Goal: Transaction & Acquisition: Obtain resource

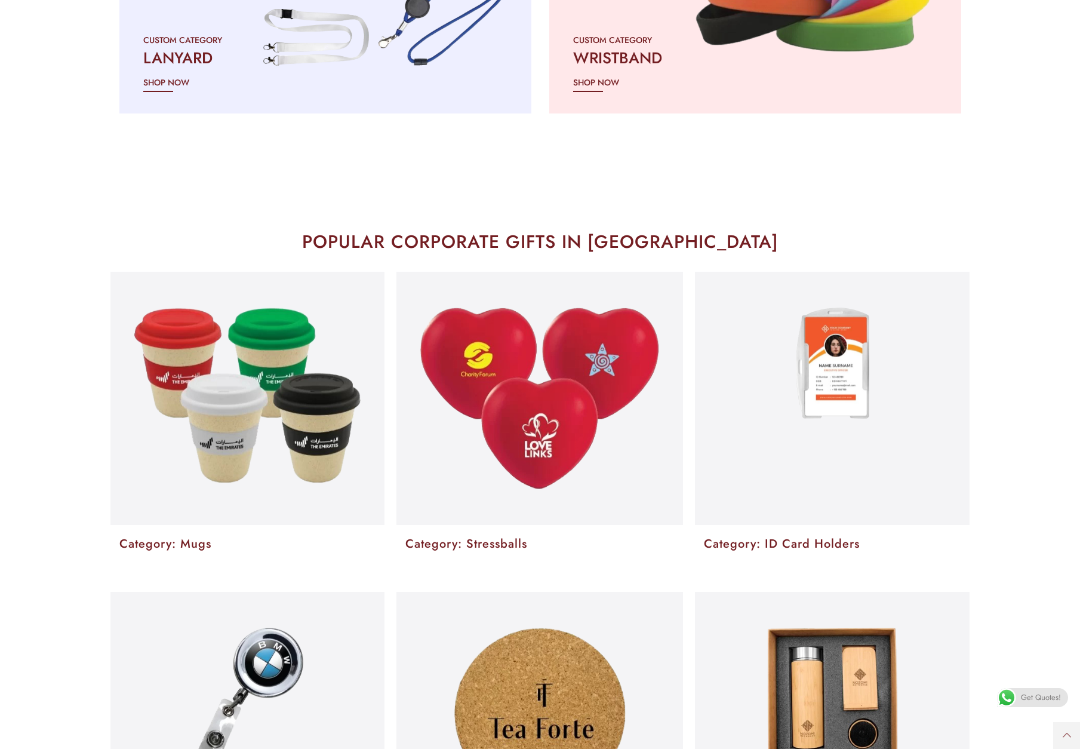
scroll to position [2078, 0]
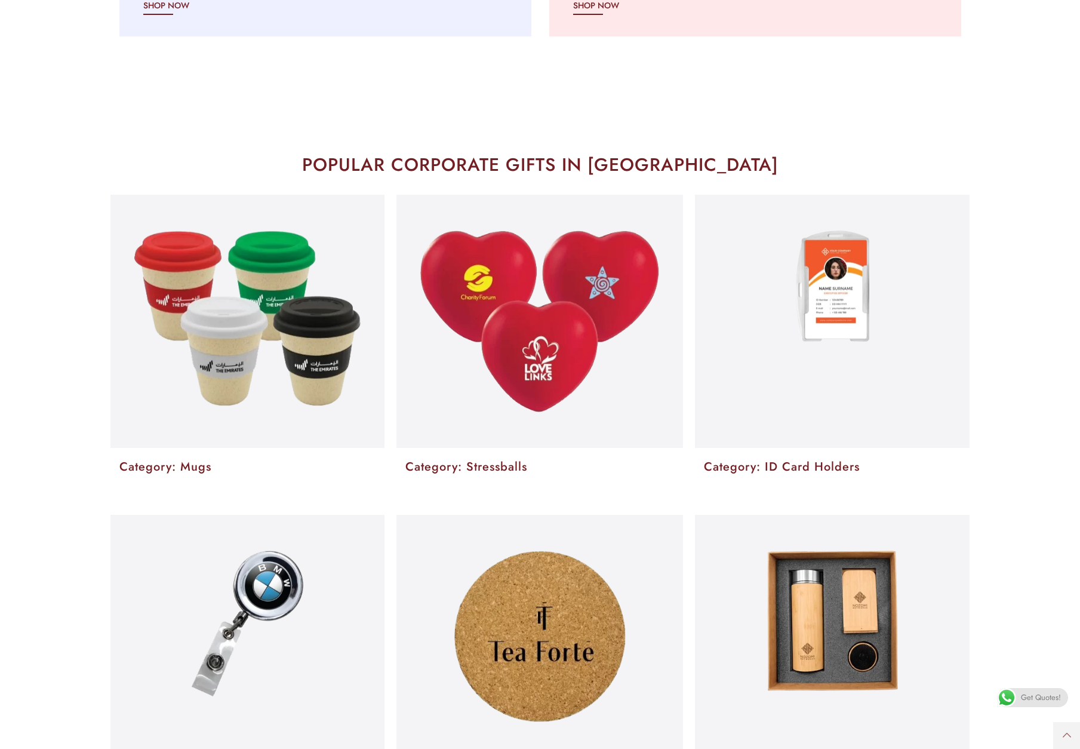
click at [312, 312] on img at bounding box center [247, 318] width 227 height 176
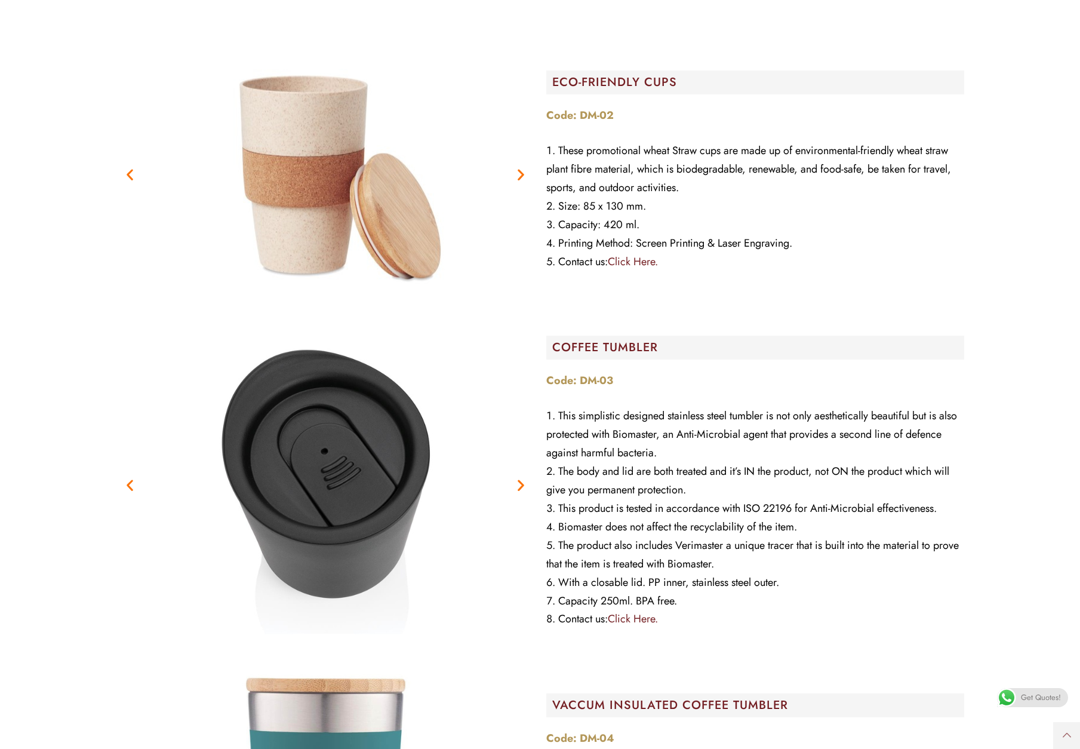
scroll to position [4857, 0]
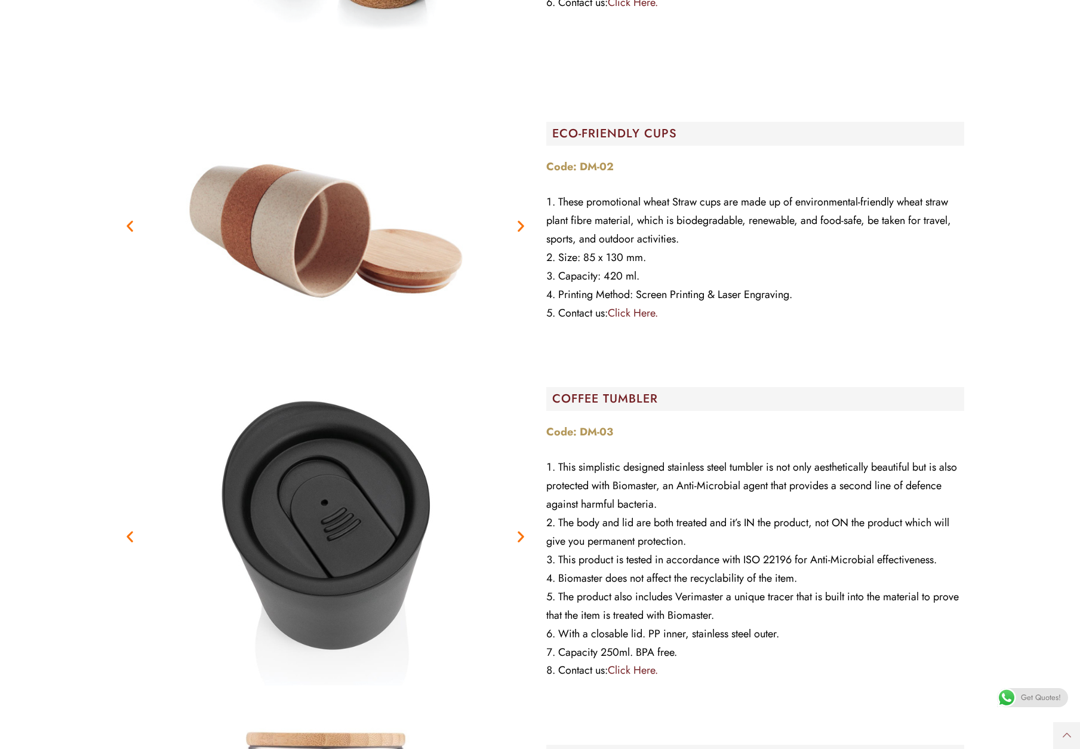
click at [516, 529] on icon "Next slide" at bounding box center [520, 536] width 15 height 15
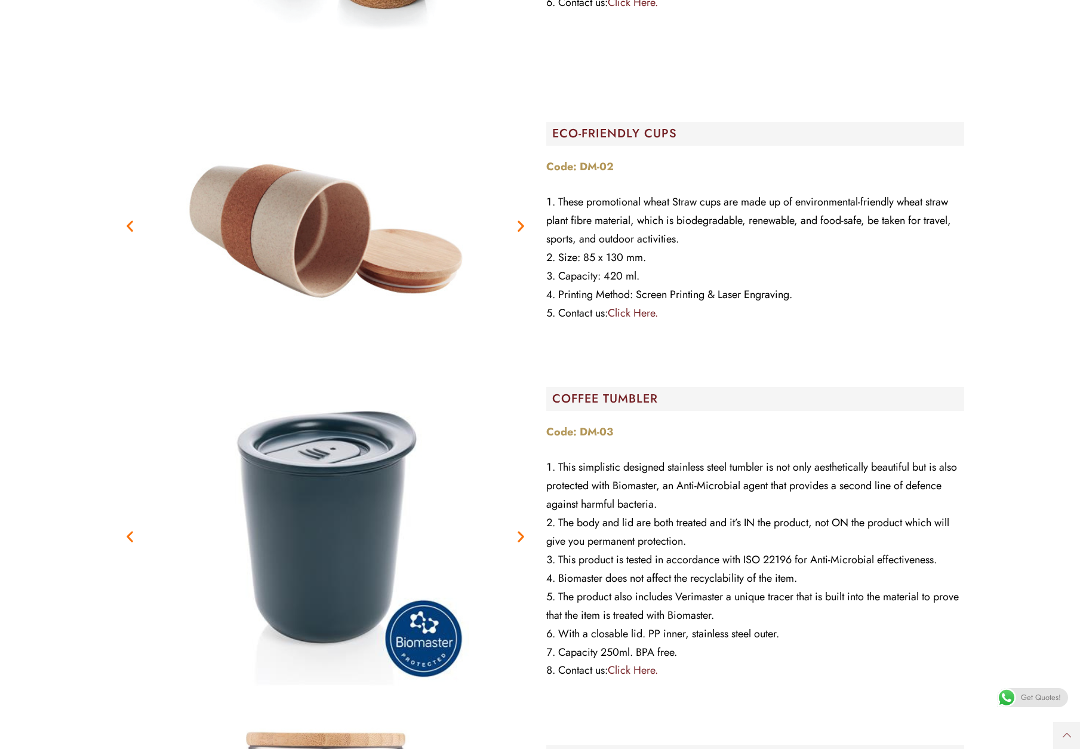
click at [516, 529] on icon "Next slide" at bounding box center [520, 536] width 15 height 15
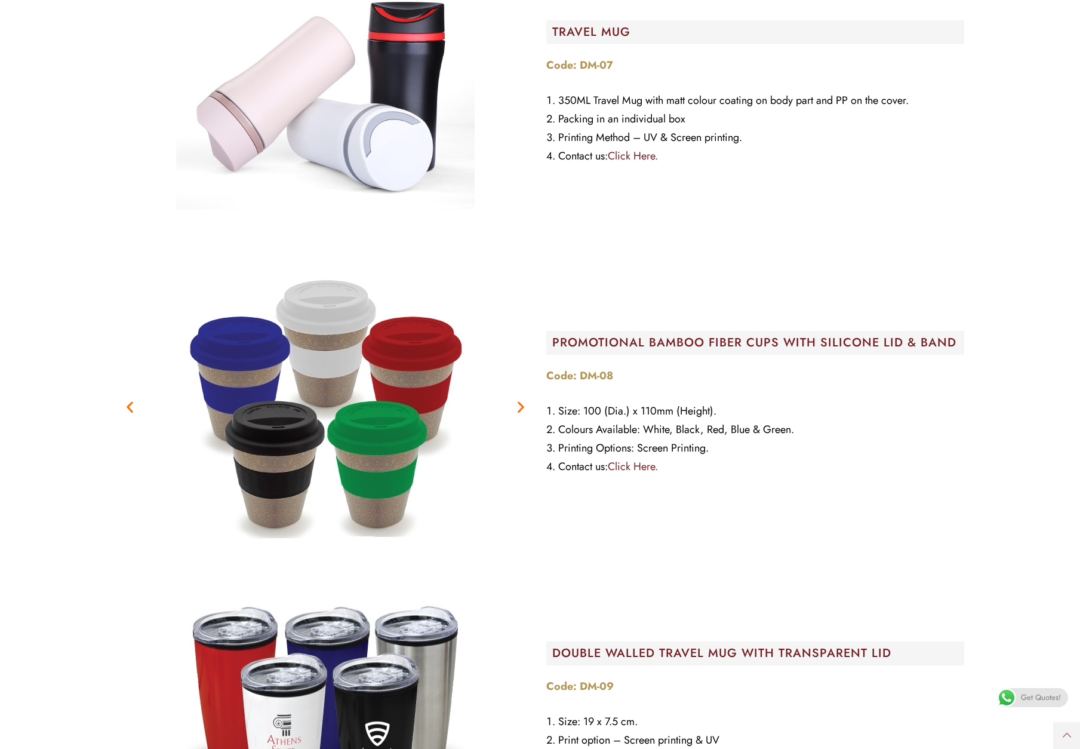
scroll to position [6921, 0]
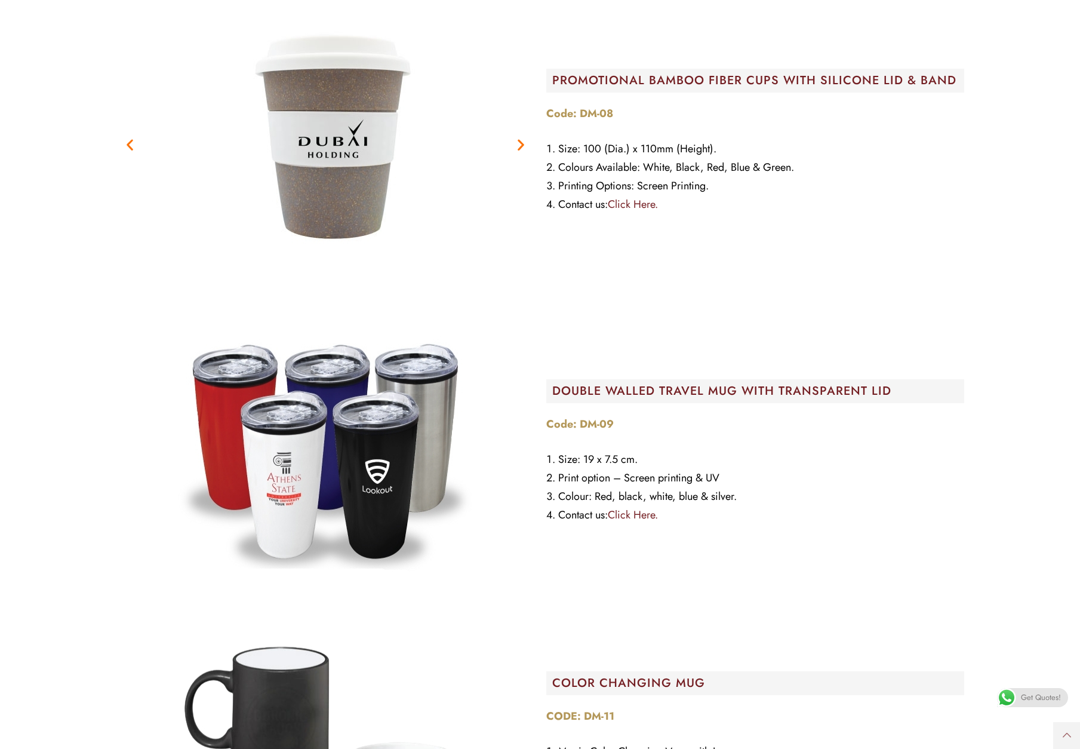
click at [643, 507] on link "Click Here." at bounding box center [633, 515] width 50 height 16
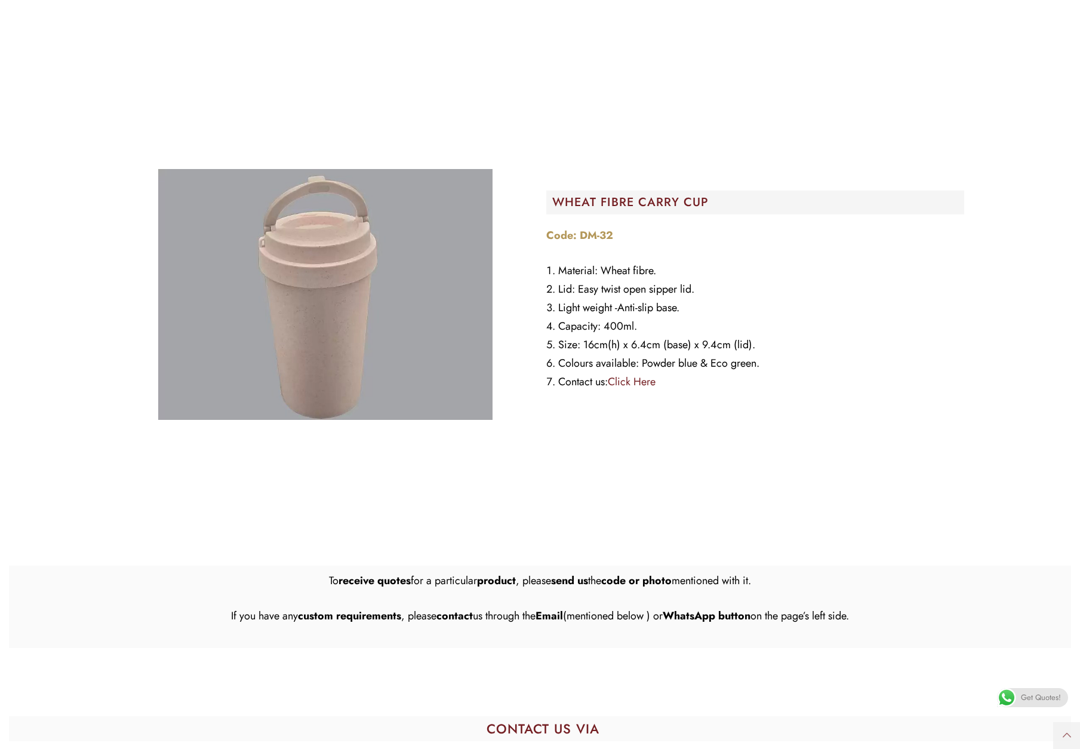
scroll to position [13538, 0]
click at [1035, 694] on span "Get Quotes!" at bounding box center [1041, 697] width 40 height 19
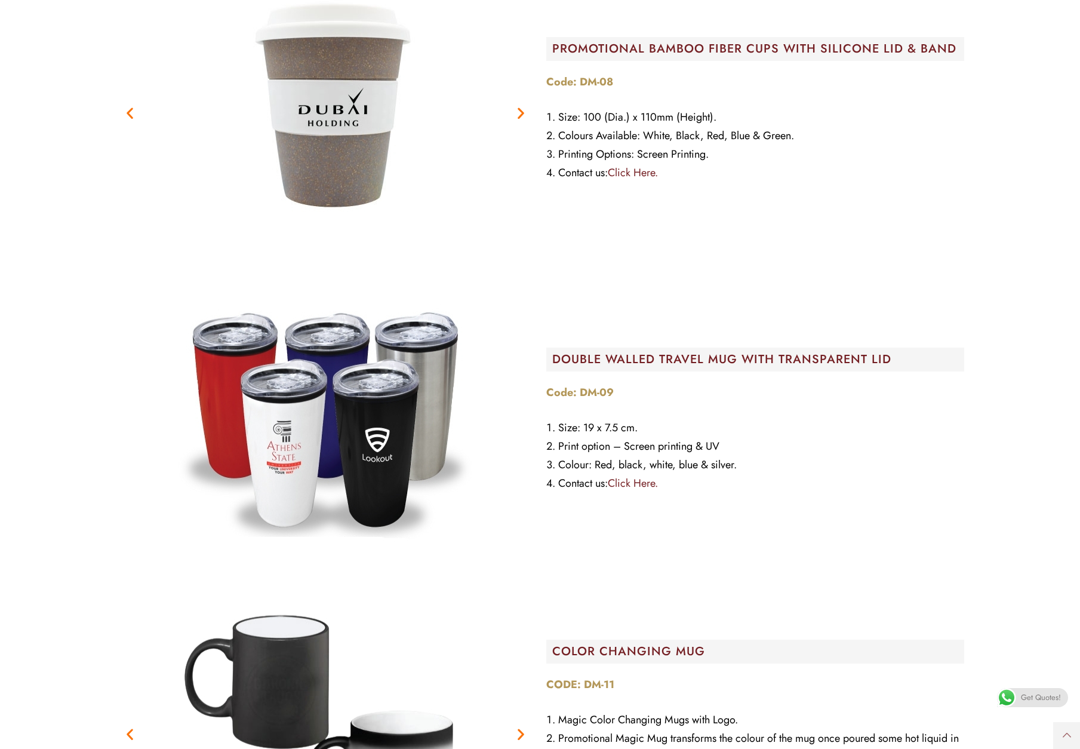
scroll to position [6929, 0]
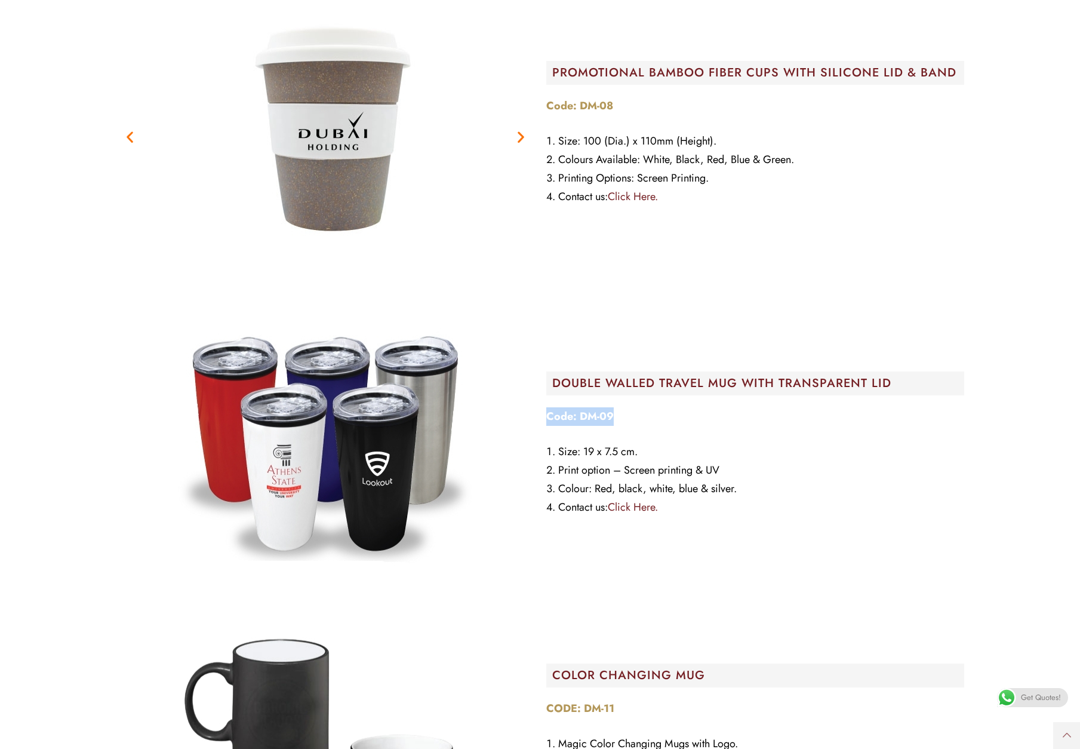
drag, startPoint x: 623, startPoint y: 402, endPoint x: 542, endPoint y: 395, distance: 81.0
click at [542, 395] on div "DOUBLE WALLED TRAVEL MUG WITH TRANSPARENT LID​ Code: DM-09 Size: 19 x 7.5 cm. P…" at bounding box center [755, 447] width 430 height 310
copy strong "Code: DM-09"
